Goal: Task Accomplishment & Management: Manage account settings

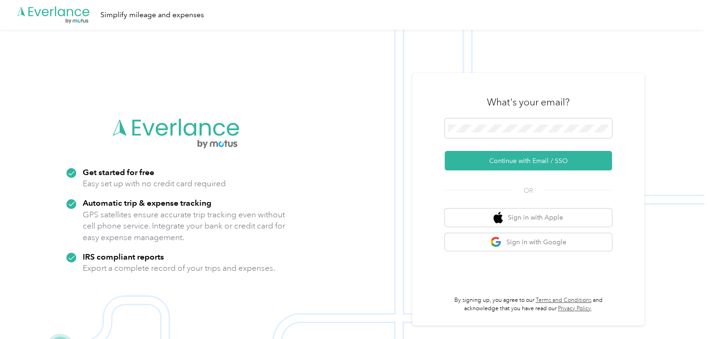
click at [530, 161] on button "Continue with Email / SSO" at bounding box center [527, 161] width 167 height 20
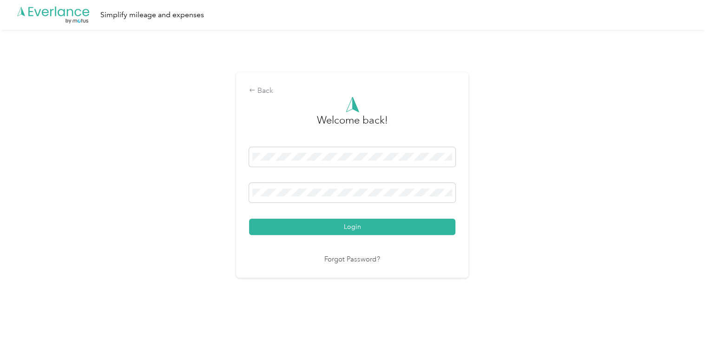
click at [347, 225] on button "Login" at bounding box center [352, 227] width 206 height 16
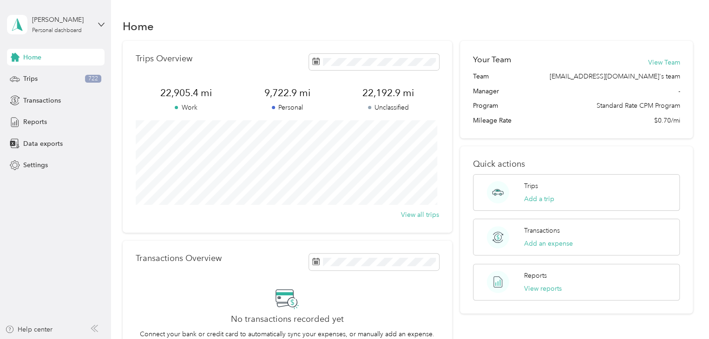
click at [69, 73] on div "Trips 722" at bounding box center [56, 79] width 98 height 17
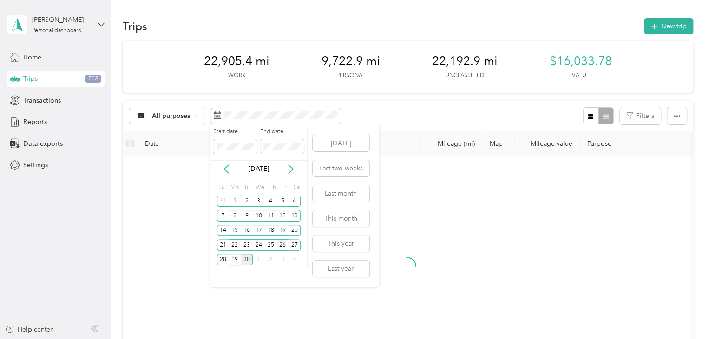
click at [226, 169] on icon at bounding box center [226, 169] width 5 height 8
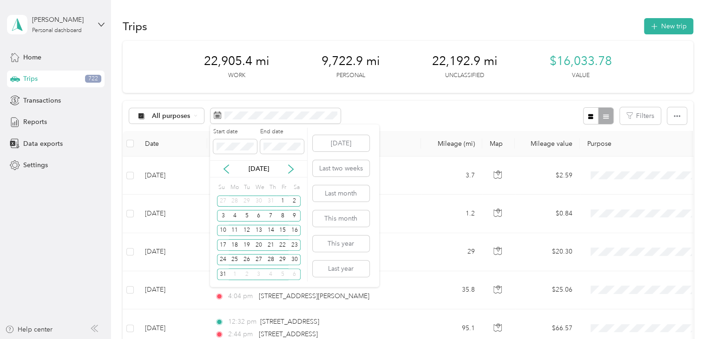
click at [271, 260] on div "28" at bounding box center [271, 260] width 12 height 12
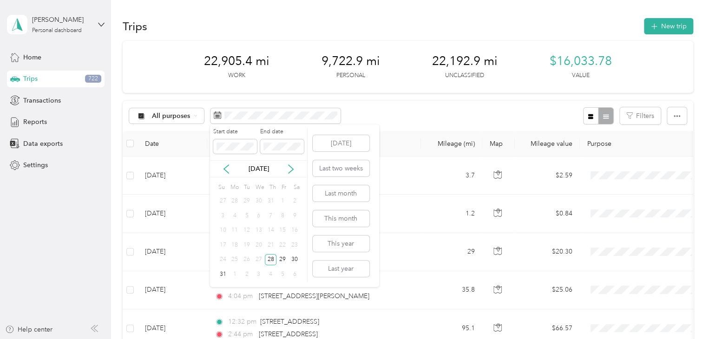
click at [289, 169] on icon at bounding box center [290, 168] width 9 height 9
click at [281, 201] on div "5" at bounding box center [282, 201] width 12 height 12
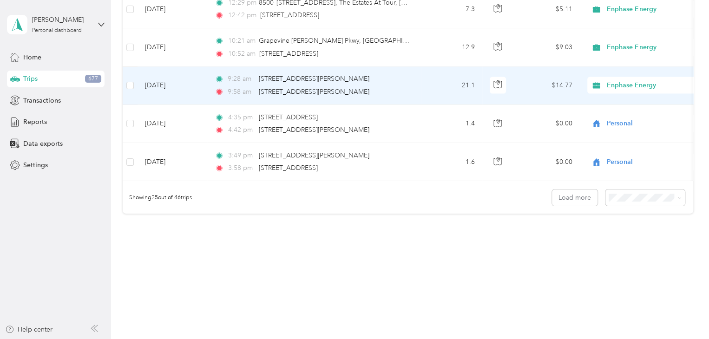
scroll to position [930, 0]
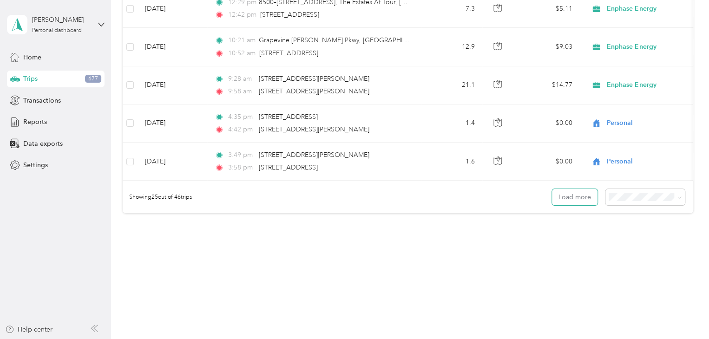
click at [578, 199] on button "Load more" at bounding box center [575, 197] width 46 height 16
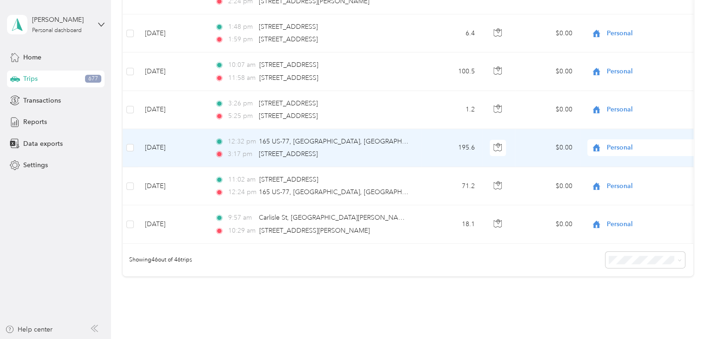
scroll to position [1670, 0]
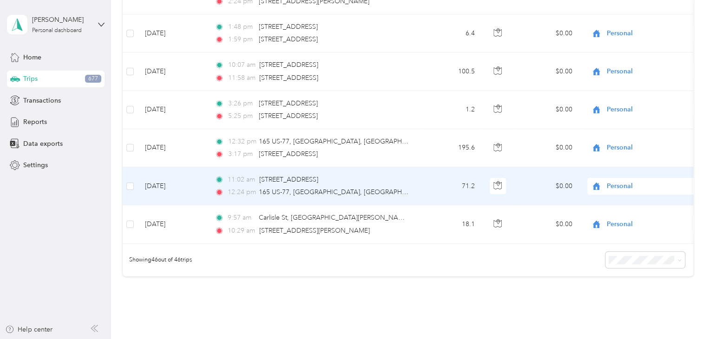
drag, startPoint x: 434, startPoint y: 156, endPoint x: 375, endPoint y: 173, distance: 61.7
click at [375, 175] on div "11:02 am 506 S Euless Main St, Euless, TX" at bounding box center [312, 180] width 195 height 10
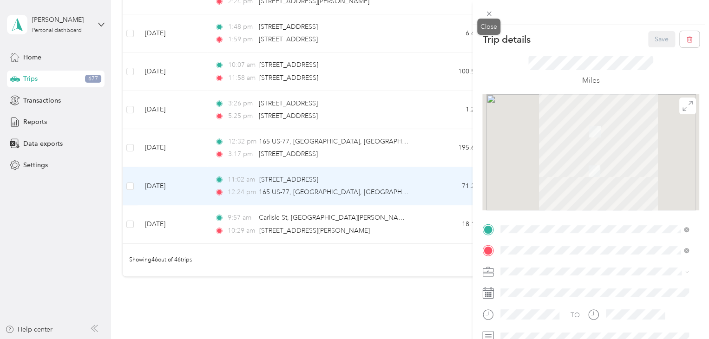
click at [487, 15] on icon at bounding box center [488, 14] width 5 height 5
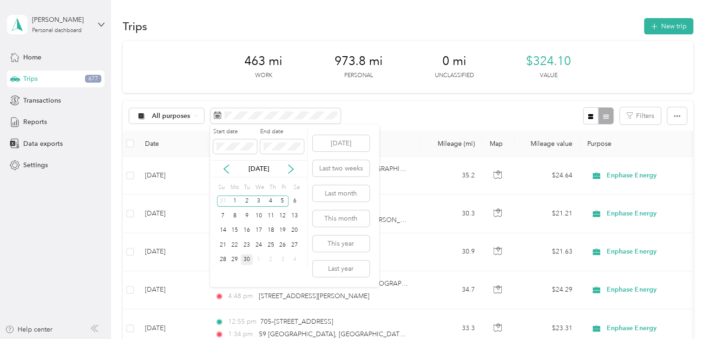
click at [246, 201] on div "2" at bounding box center [247, 201] width 12 height 12
click at [282, 199] on div "5" at bounding box center [282, 201] width 12 height 12
click at [234, 219] on div "8" at bounding box center [234, 216] width 12 height 12
click at [284, 214] on div "12" at bounding box center [282, 216] width 12 height 12
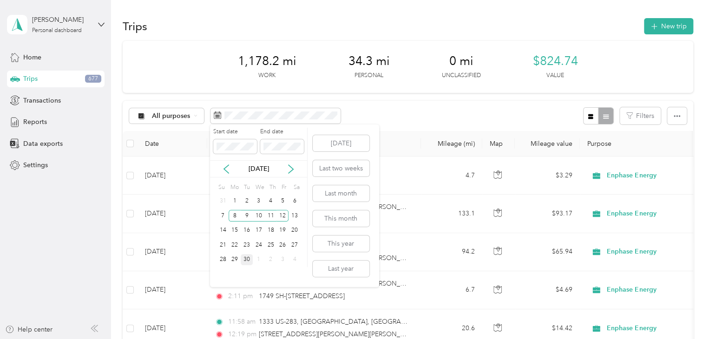
click at [294, 199] on div "6" at bounding box center [294, 201] width 12 height 12
click at [284, 212] on div "12" at bounding box center [282, 216] width 12 height 12
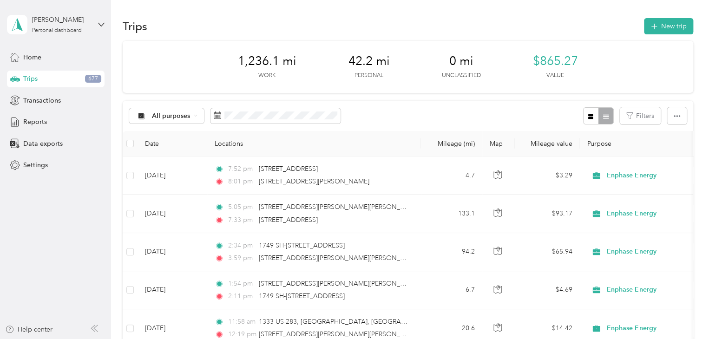
click at [217, 117] on icon at bounding box center [217, 114] width 7 height 7
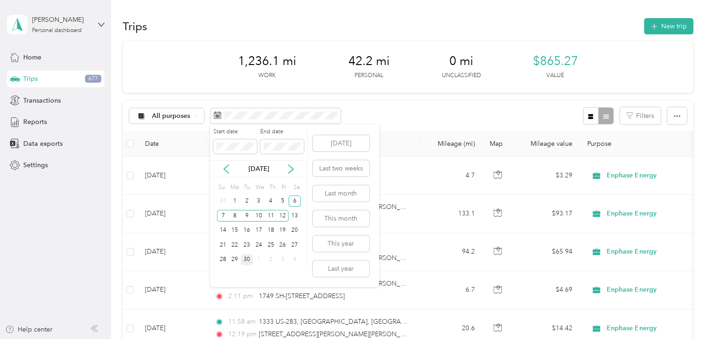
click at [245, 199] on div "2" at bounding box center [247, 201] width 12 height 12
click at [294, 199] on div "6" at bounding box center [294, 201] width 12 height 12
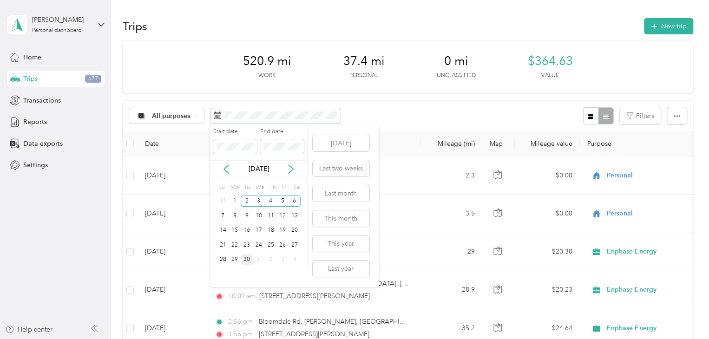
click at [249, 203] on div "2" at bounding box center [247, 201] width 12 height 12
click at [244, 216] on div "9" at bounding box center [247, 216] width 12 height 12
click at [246, 200] on div "2" at bounding box center [247, 201] width 12 height 12
click at [235, 215] on div "8" at bounding box center [234, 216] width 12 height 12
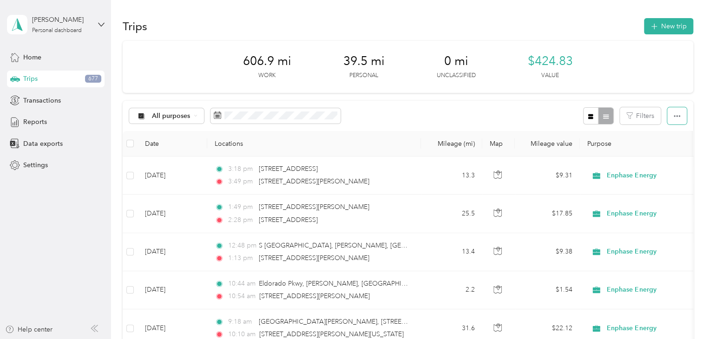
click at [674, 117] on icon "button" at bounding box center [676, 116] width 7 height 2
click at [661, 149] on span "Export" at bounding box center [661, 150] width 20 height 8
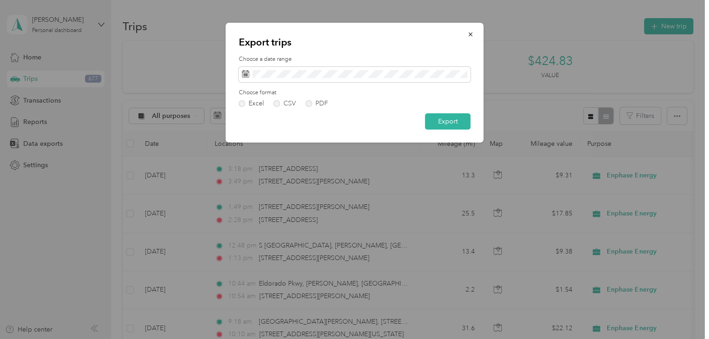
click at [309, 103] on label "PDF" at bounding box center [317, 103] width 22 height 7
click at [438, 120] on button "Export" at bounding box center [448, 121] width 46 height 16
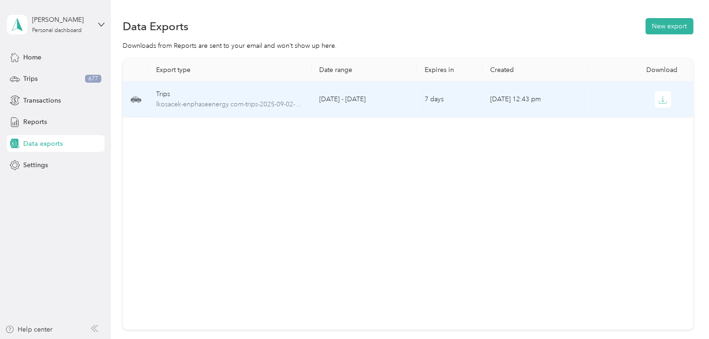
click at [658, 98] on icon "button" at bounding box center [662, 100] width 8 height 8
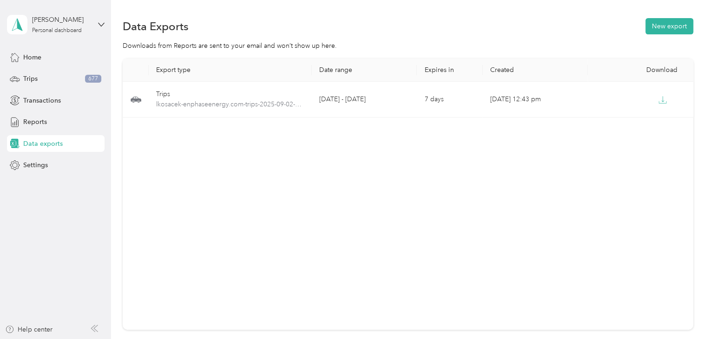
click at [58, 78] on div "Trips 677" at bounding box center [56, 79] width 98 height 17
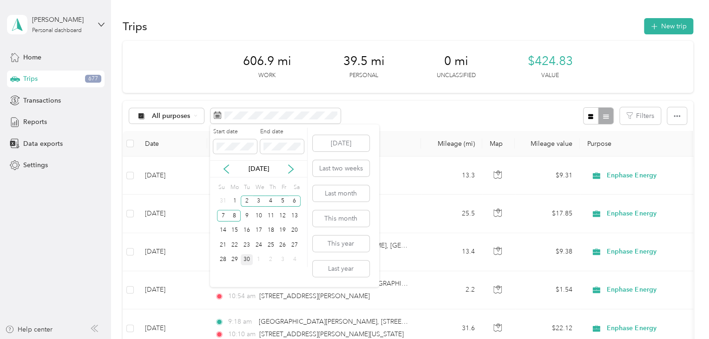
click at [245, 217] on div "9" at bounding box center [247, 216] width 12 height 12
click at [282, 217] on div "12" at bounding box center [282, 216] width 12 height 12
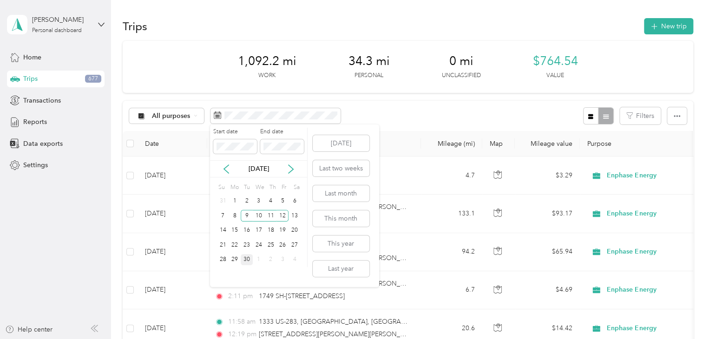
click at [245, 215] on div "9" at bounding box center [247, 216] width 12 height 12
click at [271, 213] on div "11" at bounding box center [271, 216] width 12 height 12
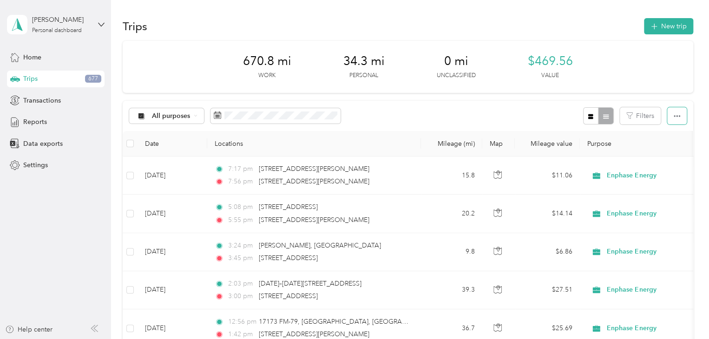
click at [673, 117] on icon "button" at bounding box center [676, 116] width 7 height 2
click at [665, 146] on span "Export" at bounding box center [661, 150] width 20 height 8
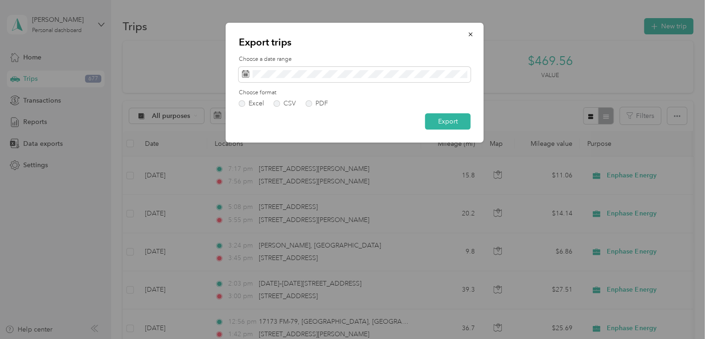
click at [309, 103] on label "PDF" at bounding box center [317, 103] width 22 height 7
click at [441, 119] on button "Export" at bounding box center [448, 121] width 46 height 16
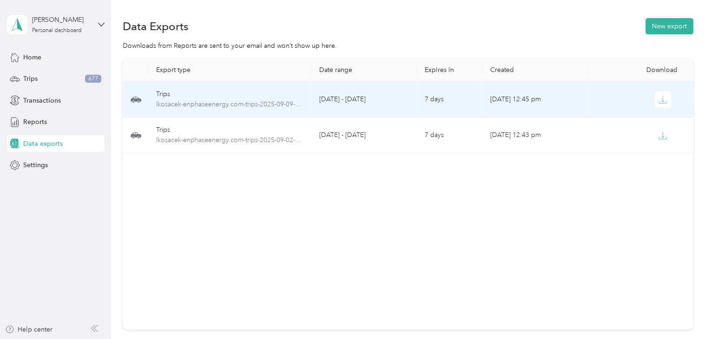
click at [658, 98] on icon "button" at bounding box center [662, 100] width 8 height 8
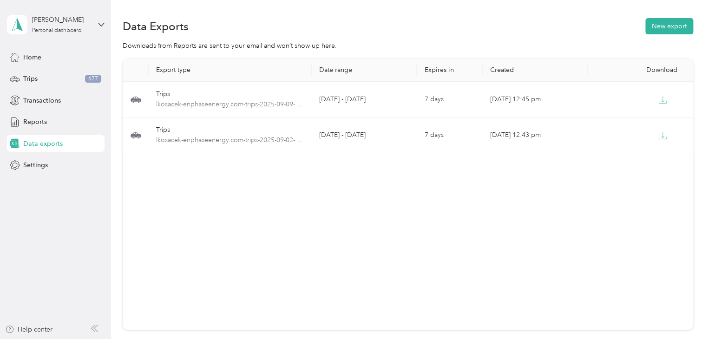
click at [58, 76] on div "Trips 677" at bounding box center [56, 79] width 98 height 17
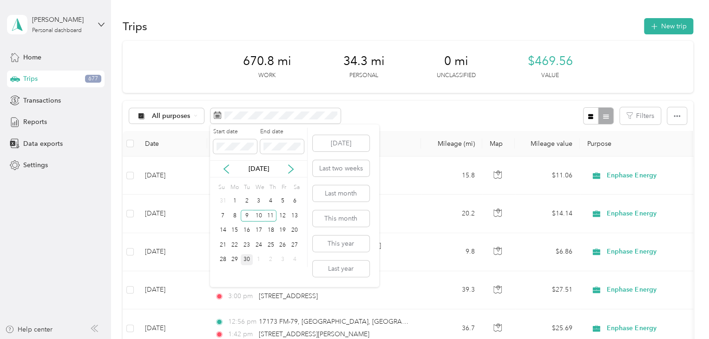
click at [281, 212] on div "12" at bounding box center [282, 216] width 12 height 12
click at [255, 230] on div "17" at bounding box center [259, 231] width 12 height 12
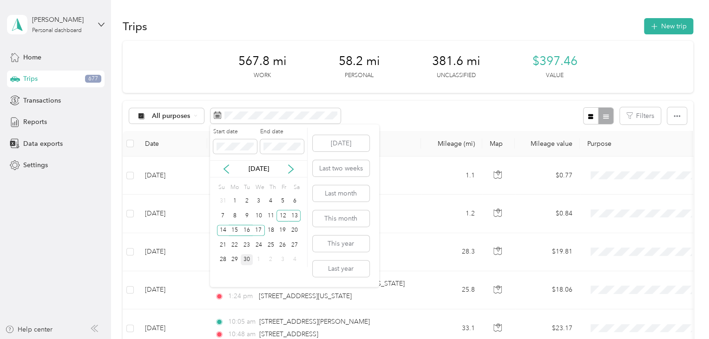
click at [285, 214] on div "12" at bounding box center [282, 216] width 12 height 12
click at [271, 231] on div "18" at bounding box center [271, 231] width 12 height 12
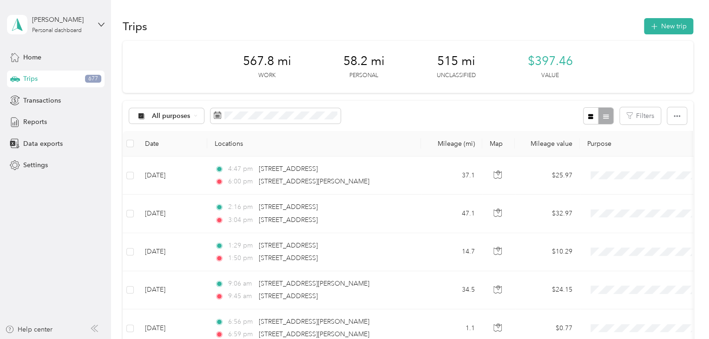
click at [371, 107] on div "All purposes Filters" at bounding box center [408, 116] width 570 height 30
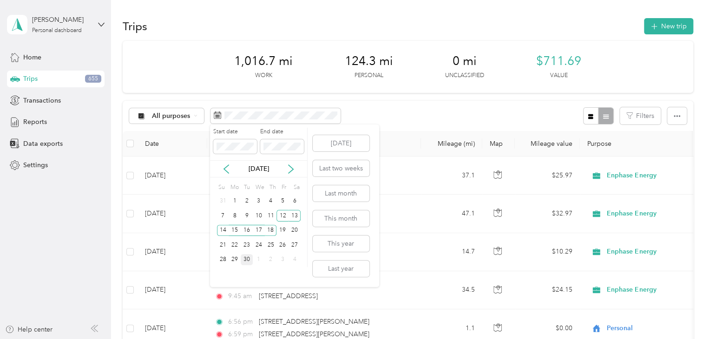
click at [282, 213] on div "12" at bounding box center [282, 216] width 12 height 12
click at [247, 229] on div "16" at bounding box center [247, 231] width 12 height 12
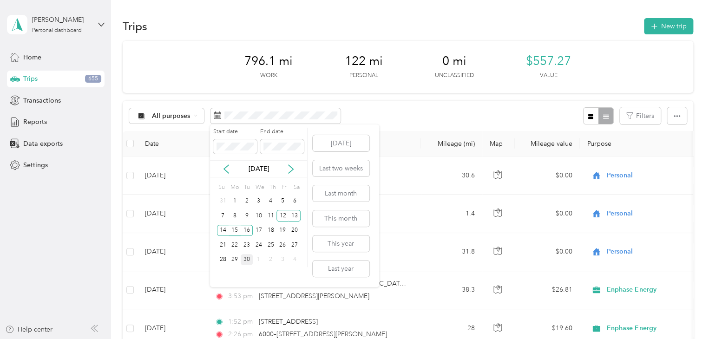
click at [280, 212] on div "12" at bounding box center [282, 216] width 12 height 12
click at [236, 229] on div "15" at bounding box center [234, 231] width 12 height 12
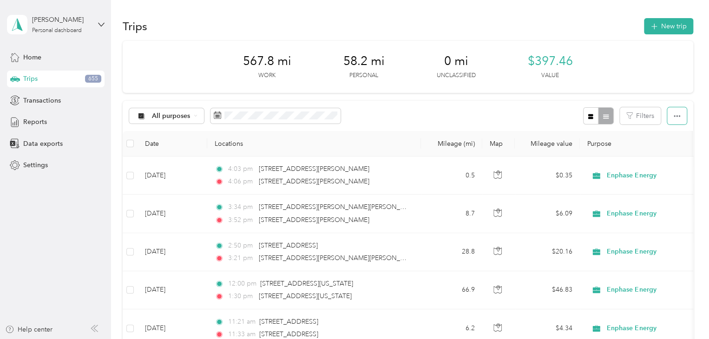
click at [674, 115] on icon "button" at bounding box center [676, 116] width 7 height 7
click at [663, 150] on span "Export" at bounding box center [661, 150] width 20 height 8
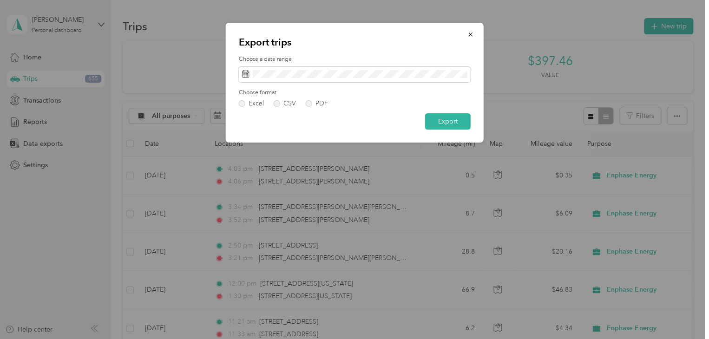
click at [307, 102] on label "PDF" at bounding box center [317, 103] width 22 height 7
click at [449, 125] on button "Export" at bounding box center [448, 121] width 46 height 16
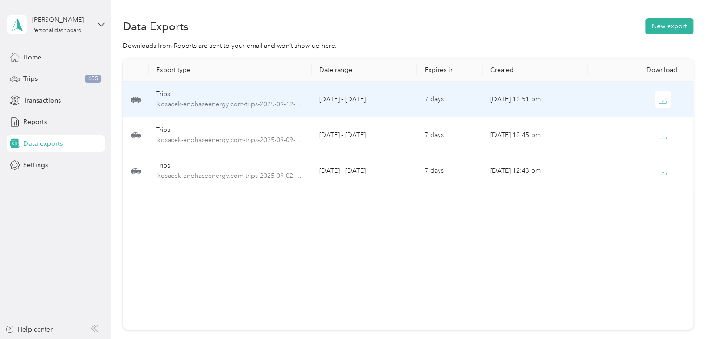
click at [658, 104] on icon "button" at bounding box center [662, 100] width 8 height 8
